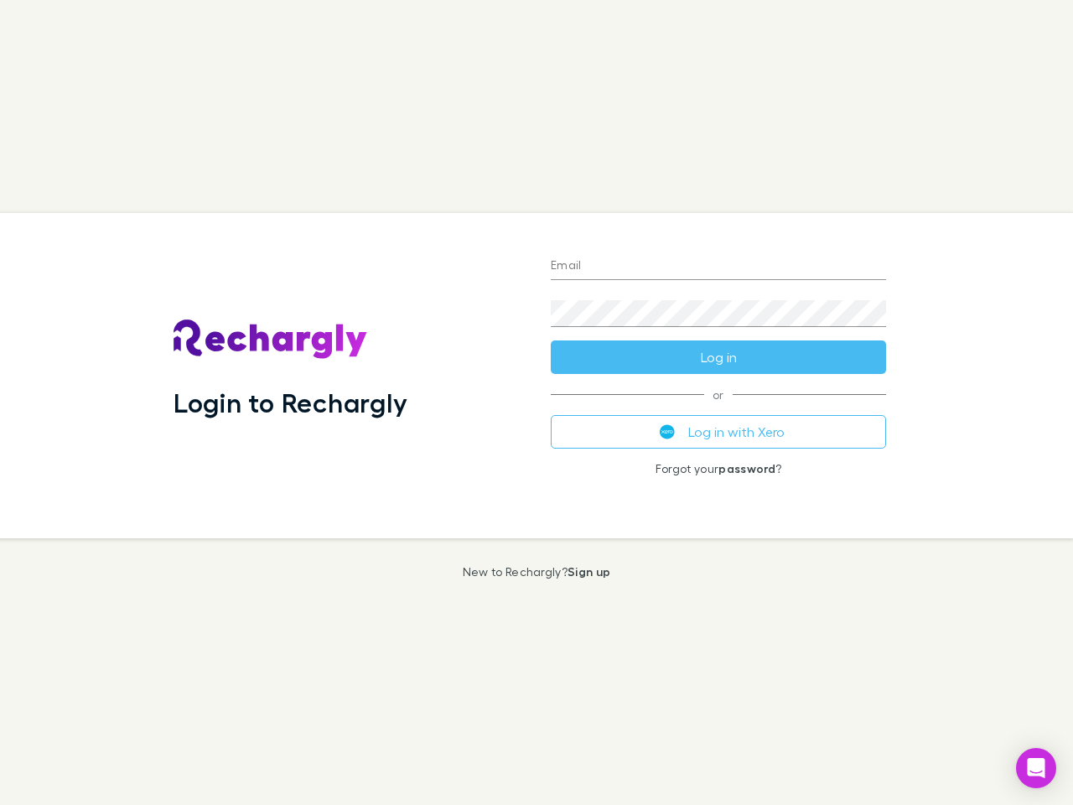
click at [537, 402] on div "Login to Rechargly" at bounding box center [348, 375] width 377 height 325
click at [718, 267] on input "Email" at bounding box center [718, 266] width 335 height 27
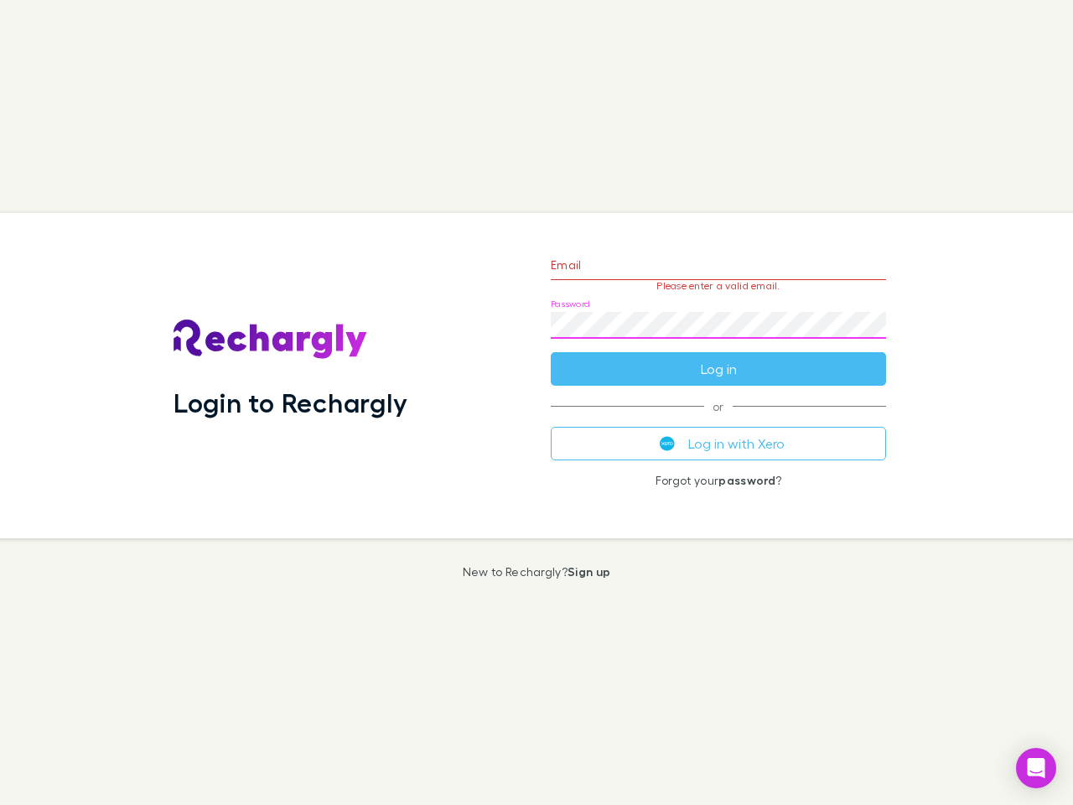
click at [718, 357] on form "Email Please enter a valid email. Password Log in" at bounding box center [718, 313] width 335 height 146
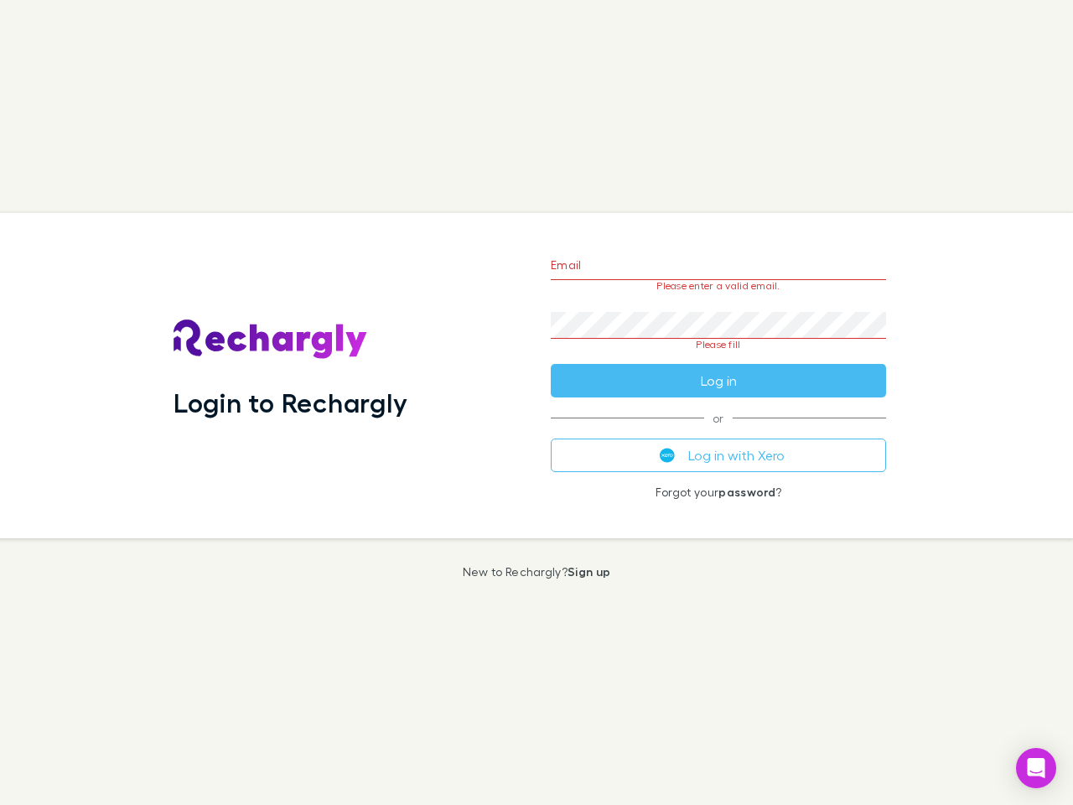
click at [718, 432] on div "Email Please enter a valid email. Password Please fill Log in or Log in with Xe…" at bounding box center [718, 375] width 362 height 325
click at [1036, 768] on icon "Open Intercom Messenger" at bounding box center [1037, 768] width 18 height 20
